Goal: Check status: Check status

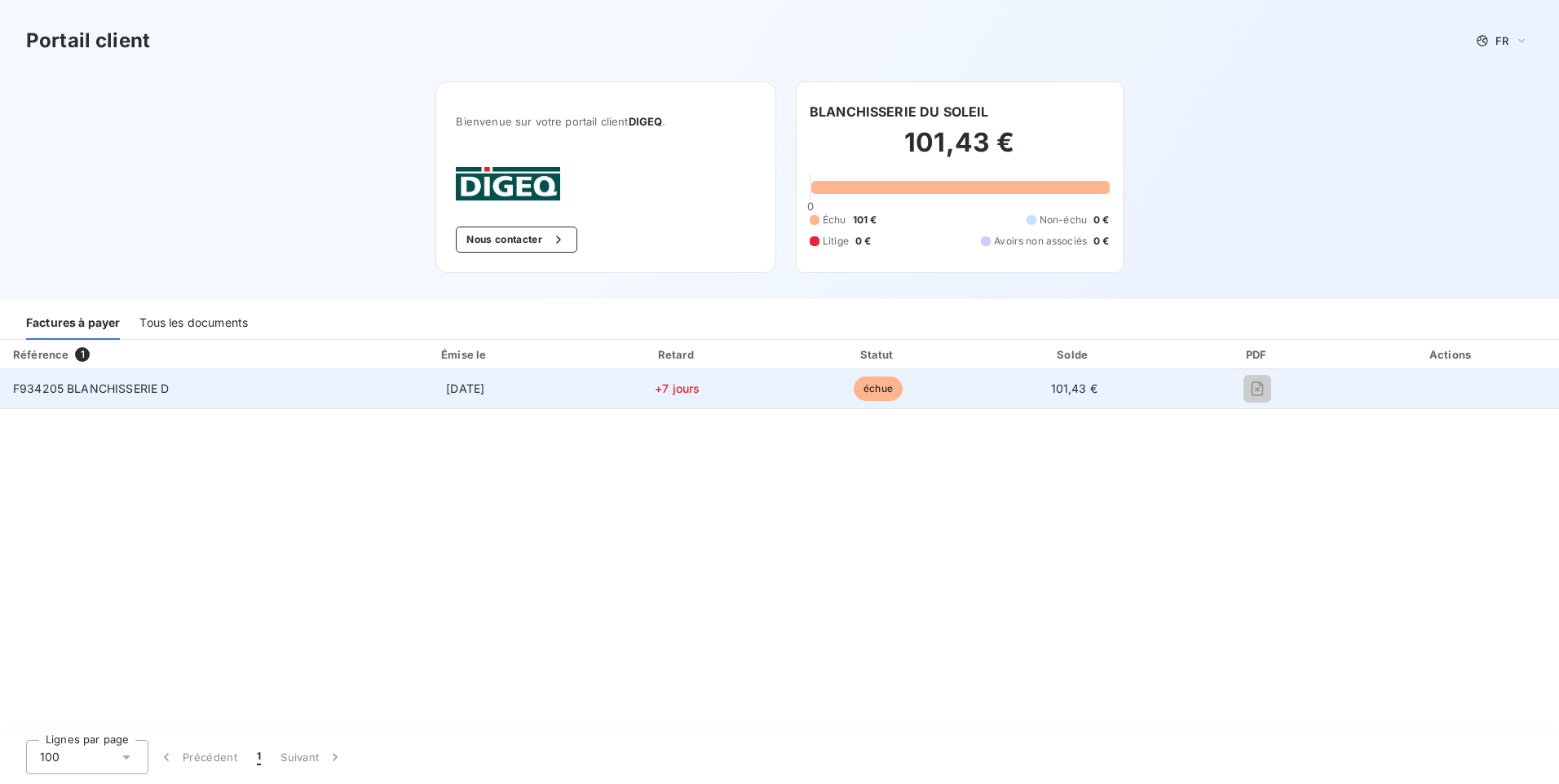
click at [998, 383] on td "101,43 €" at bounding box center [1075, 389] width 193 height 39
drag, startPoint x: 998, startPoint y: 383, endPoint x: 905, endPoint y: 391, distance: 93.3
click at [905, 391] on td "échue" at bounding box center [878, 389] width 198 height 39
click at [166, 385] on span "F934205 BLANCHISSERIE D" at bounding box center [91, 389] width 156 height 14
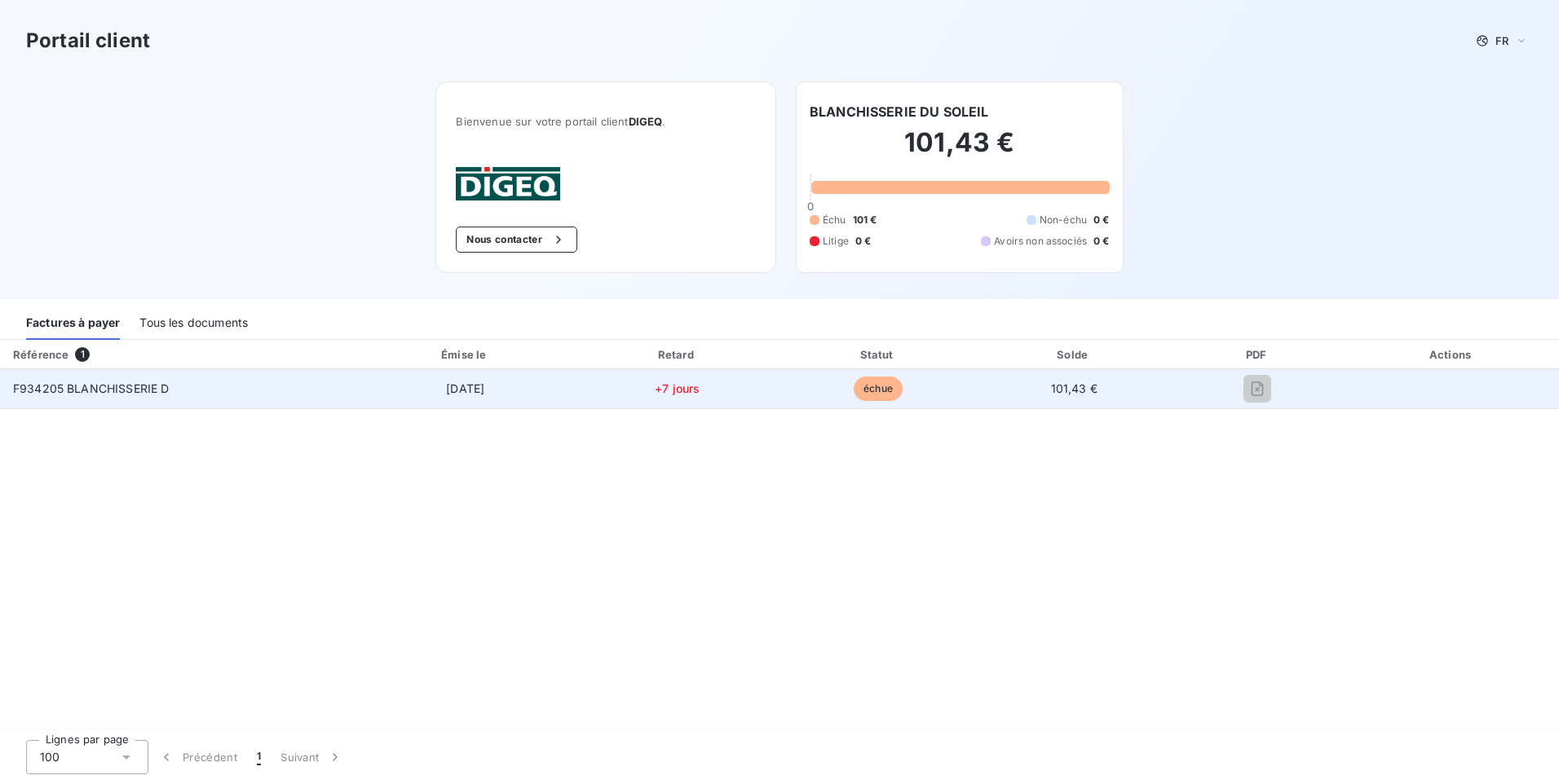
click at [876, 394] on span "échue" at bounding box center [878, 389] width 49 height 24
click at [513, 406] on td "[DATE]" at bounding box center [465, 389] width 221 height 39
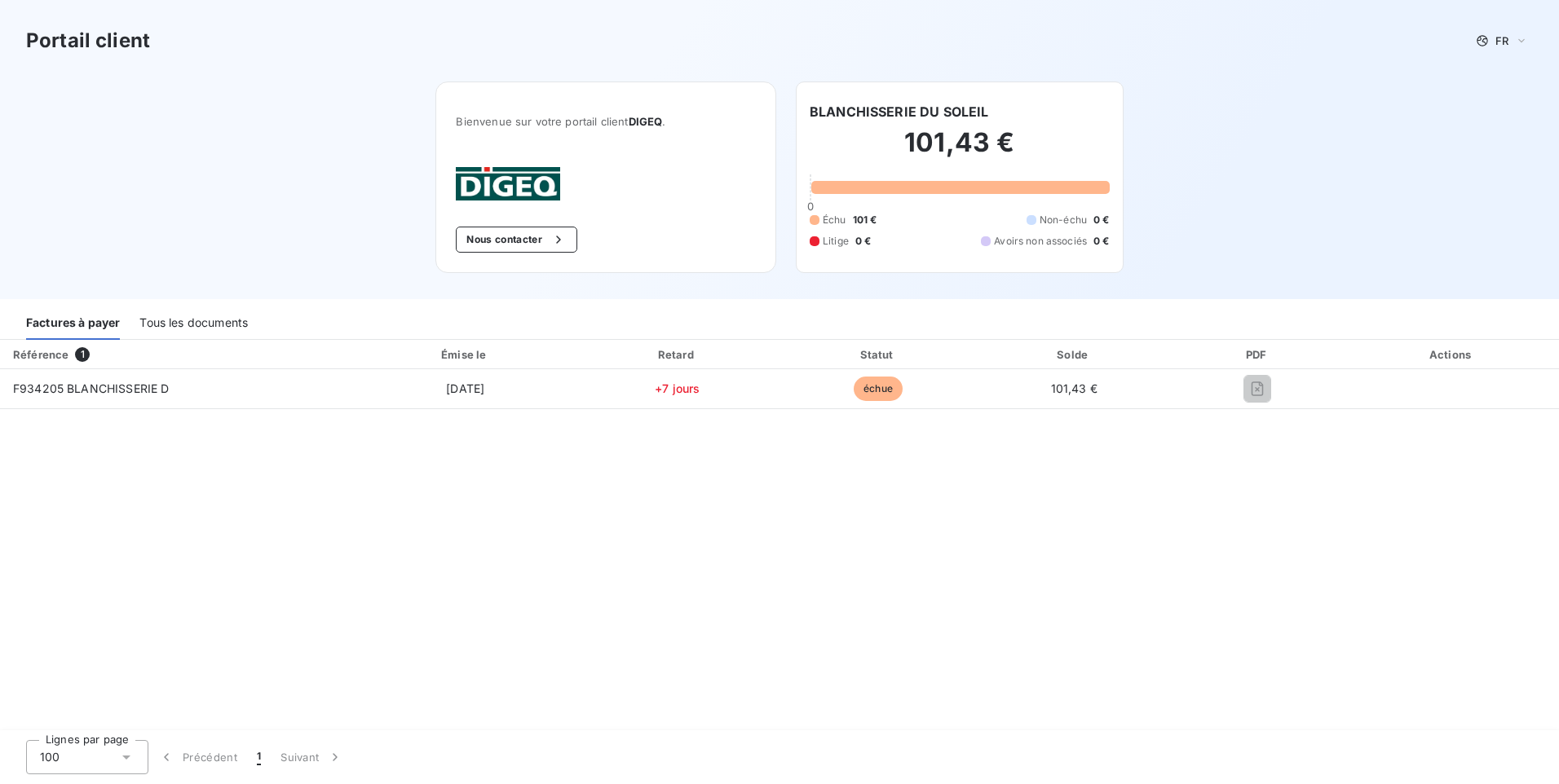
click at [182, 320] on div "Tous les documents" at bounding box center [194, 322] width 108 height 34
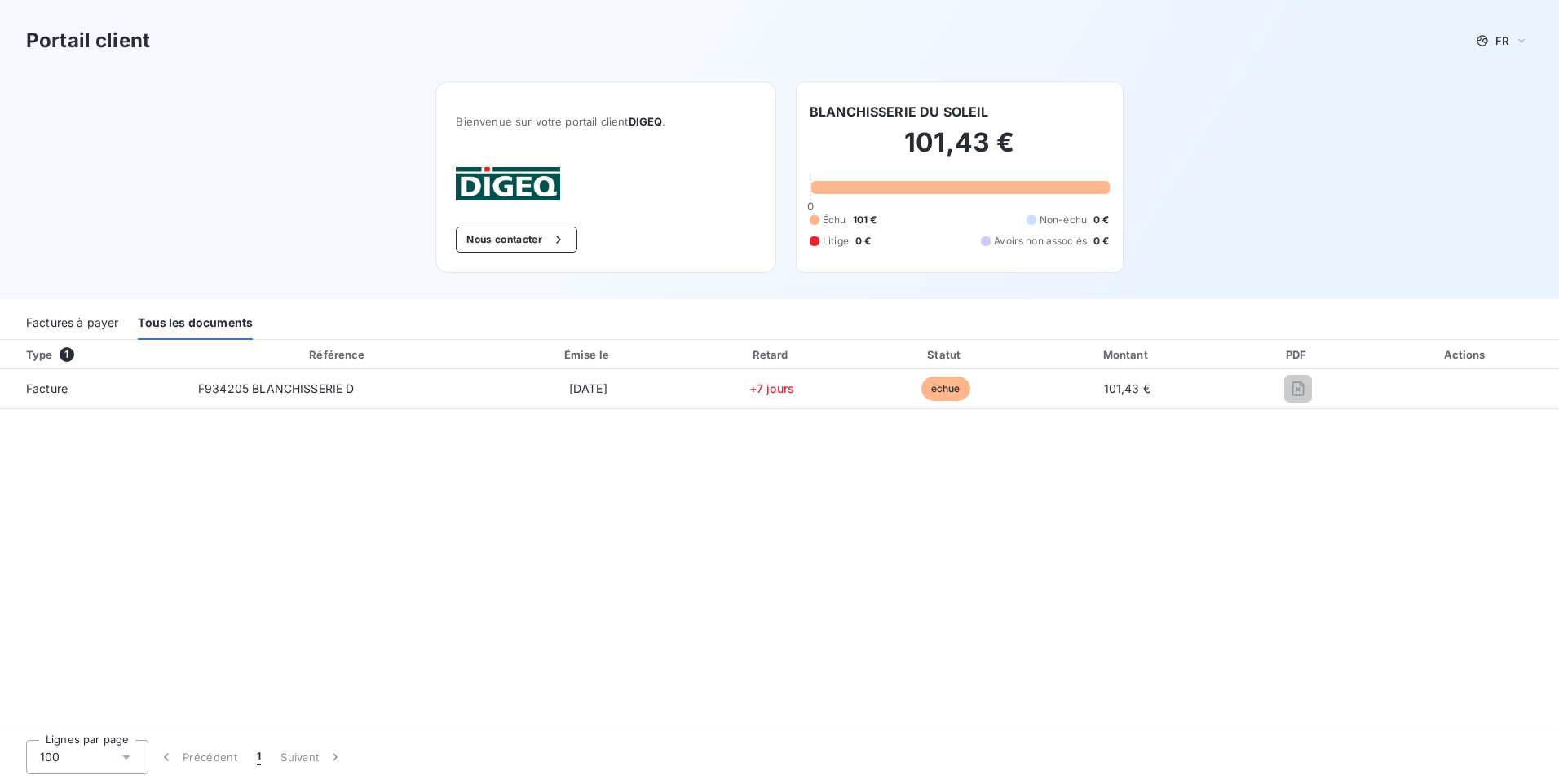
click at [93, 326] on div "Factures à payer" at bounding box center [72, 322] width 92 height 34
